Goal: Complete application form

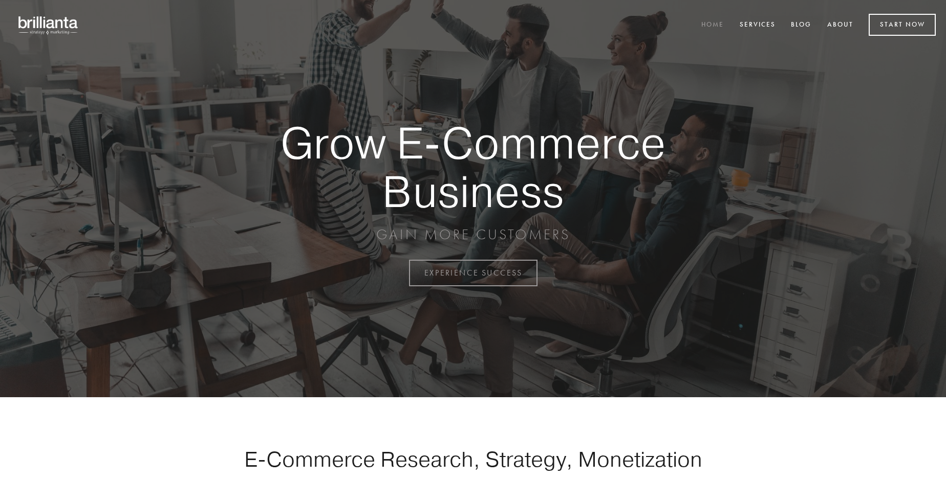
scroll to position [2682, 0]
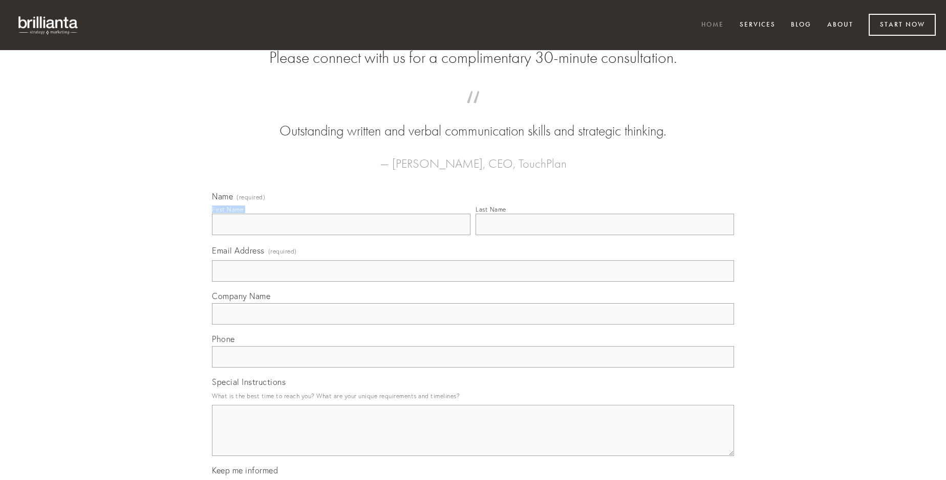
type input "[PERSON_NAME]"
click at [604, 235] on input "Last Name" at bounding box center [604, 224] width 258 height 21
type input "[PERSON_NAME]"
click at [473, 282] on input "Email Address (required)" at bounding box center [473, 270] width 522 height 21
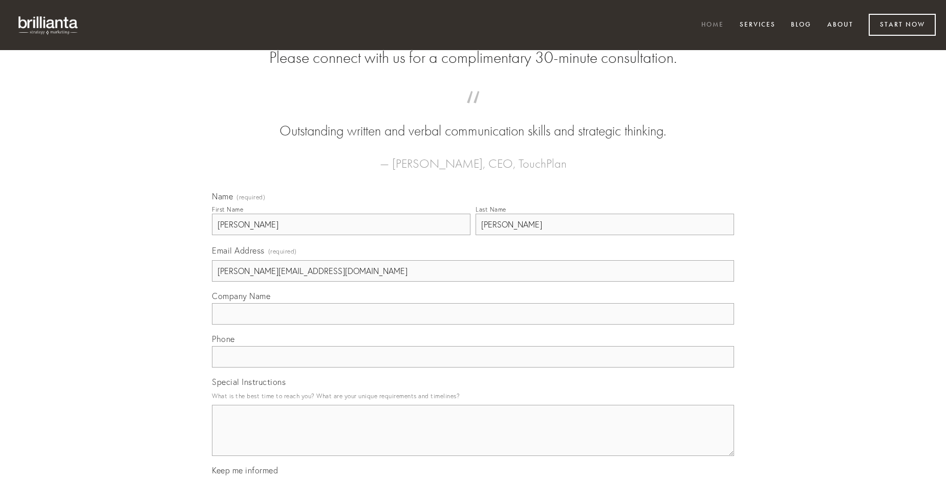
type input "[PERSON_NAME][EMAIL_ADDRESS][DOMAIN_NAME]"
click at [473, 325] on input "Company Name" at bounding box center [473, 313] width 522 height 21
type input "velum"
click at [473, 368] on input "text" at bounding box center [473, 356] width 522 height 21
click at [473, 440] on textarea "Special Instructions" at bounding box center [473, 430] width 522 height 51
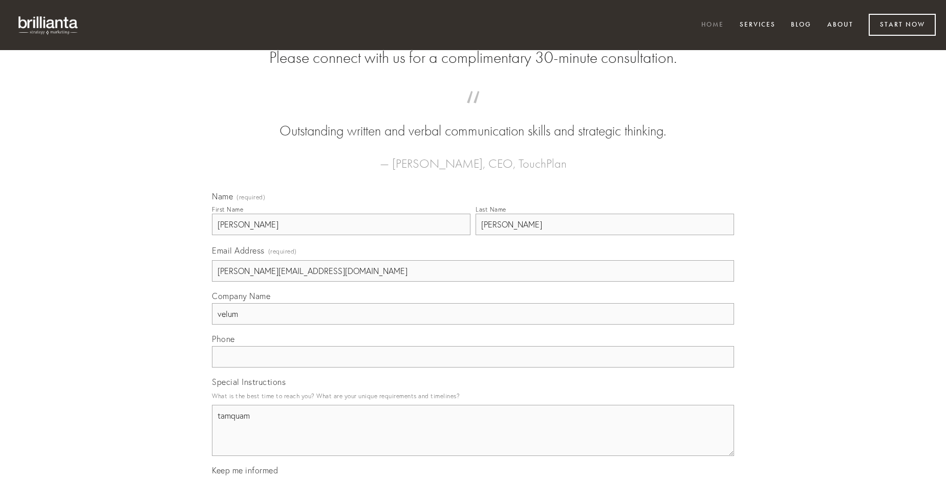
type textarea "tamquam"
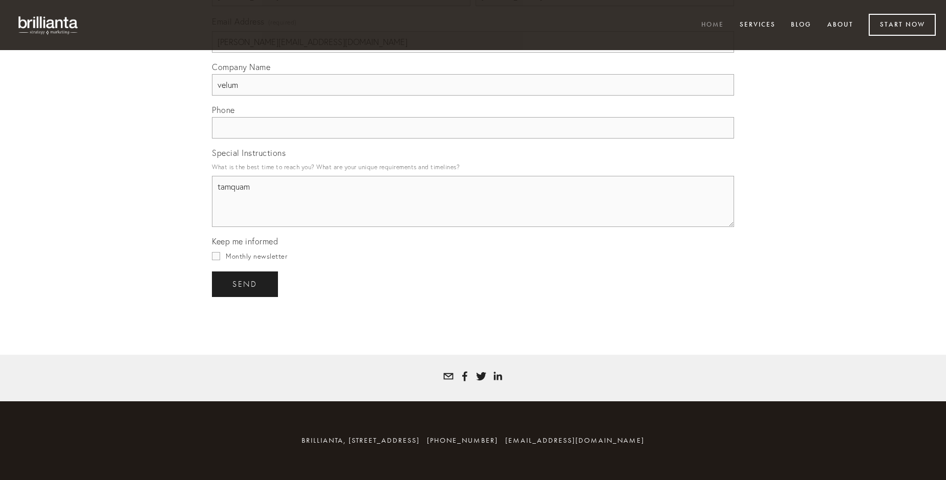
click at [246, 284] on span "send" at bounding box center [244, 284] width 25 height 9
